Goal: Find specific page/section: Find specific page/section

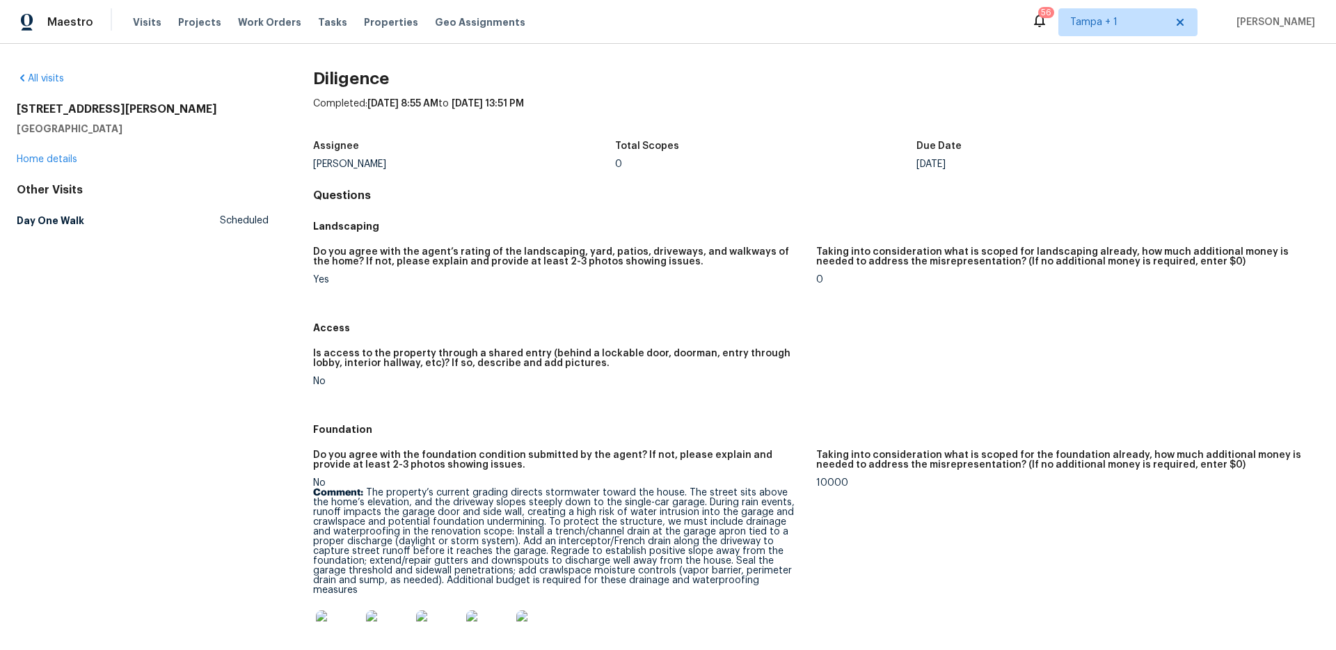
click at [735, 391] on figure "Is access to the property through a shared entry (behind a lockable door, doorm…" at bounding box center [564, 379] width 503 height 60
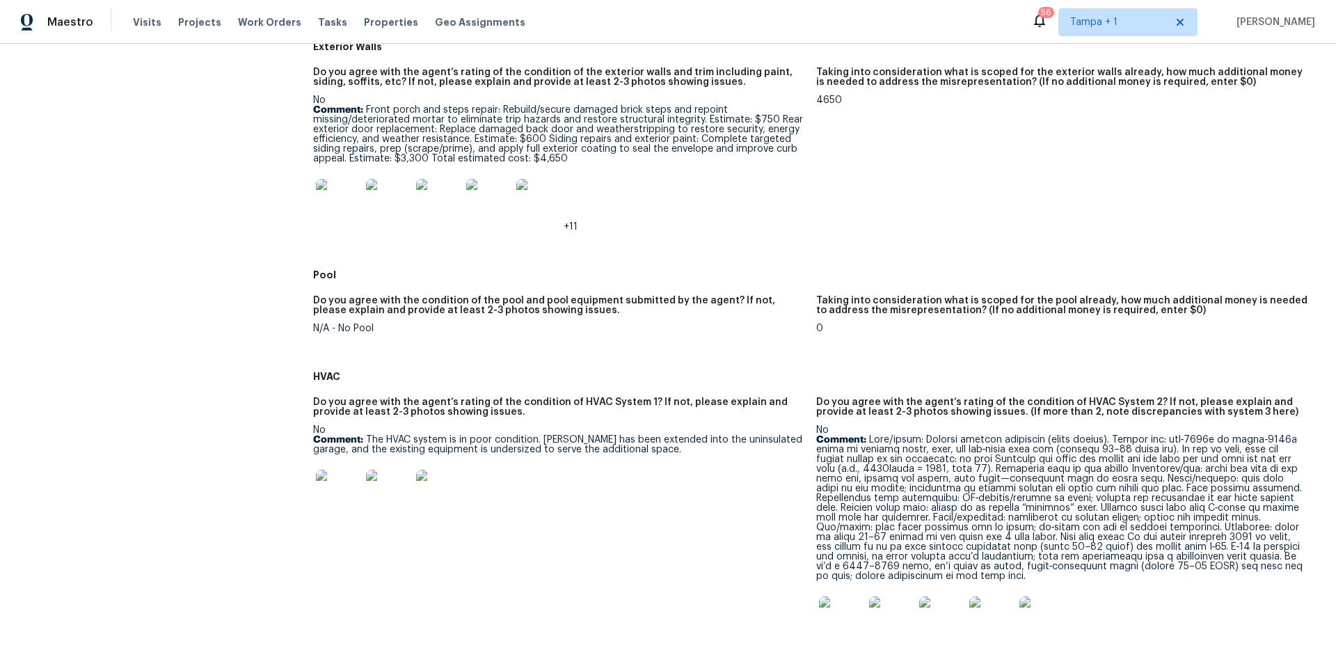
scroll to position [764, 0]
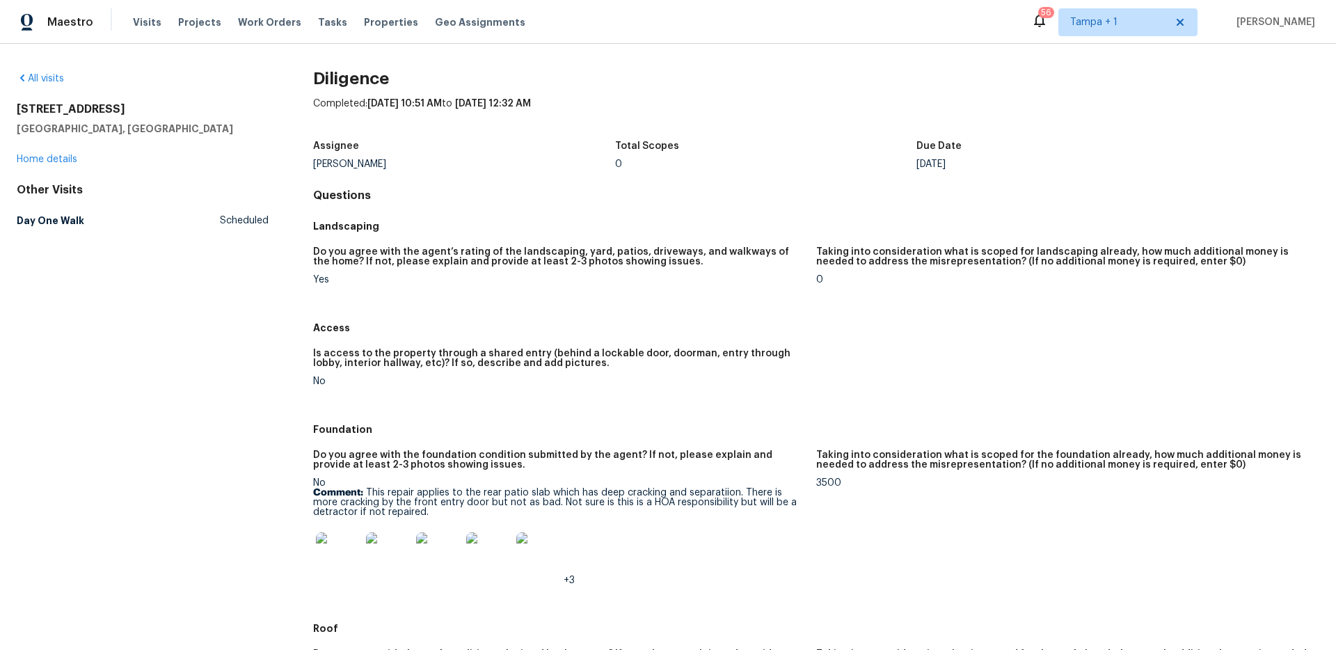
click at [385, 383] on div "No" at bounding box center [559, 381] width 492 height 10
